Goal: Task Accomplishment & Management: Manage account settings

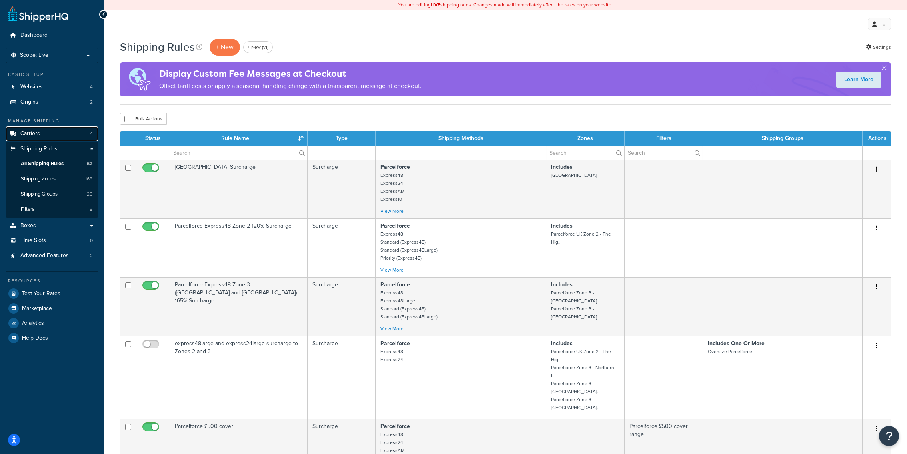
click at [56, 138] on link "Carriers 4" at bounding box center [52, 133] width 92 height 15
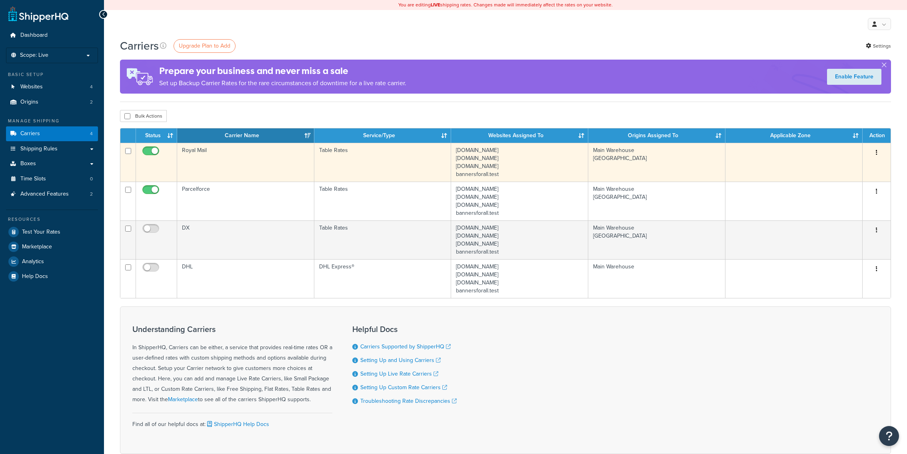
click at [248, 159] on td "Royal Mail" at bounding box center [245, 162] width 137 height 39
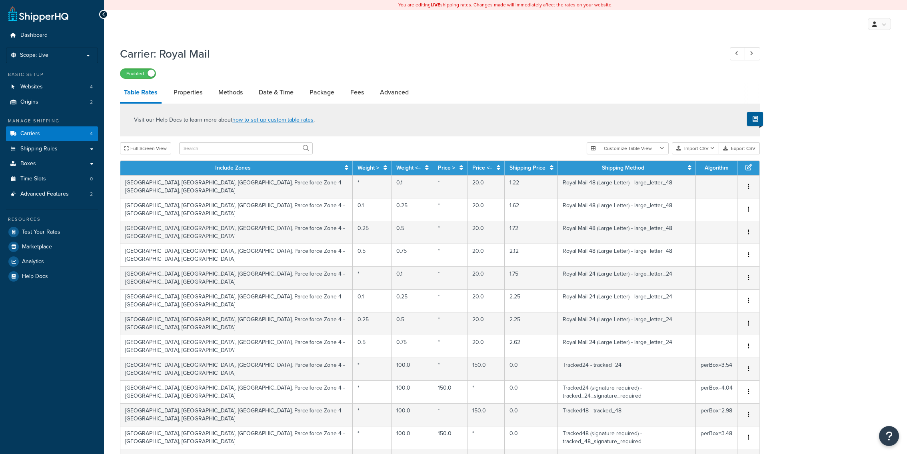
select select "25"
click at [276, 93] on link "Date & Time" at bounding box center [276, 92] width 43 height 19
select select "yMMMEd"
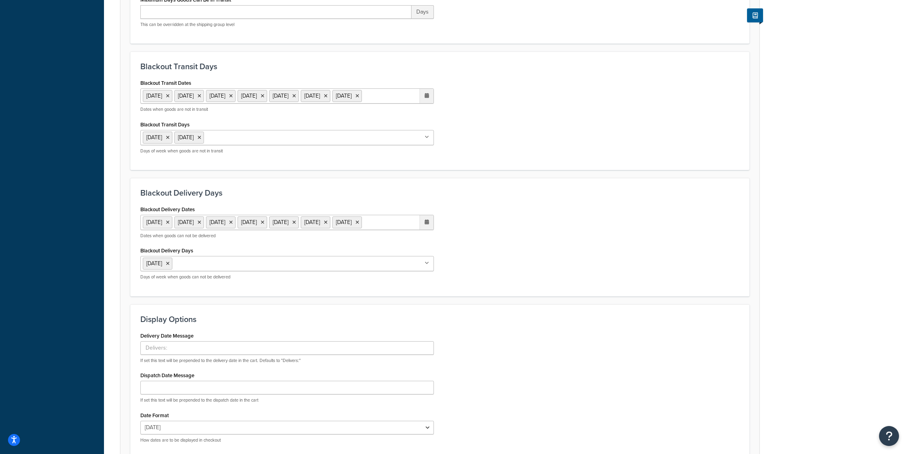
scroll to position [307, 0]
